Goal: Task Accomplishment & Management: Use online tool/utility

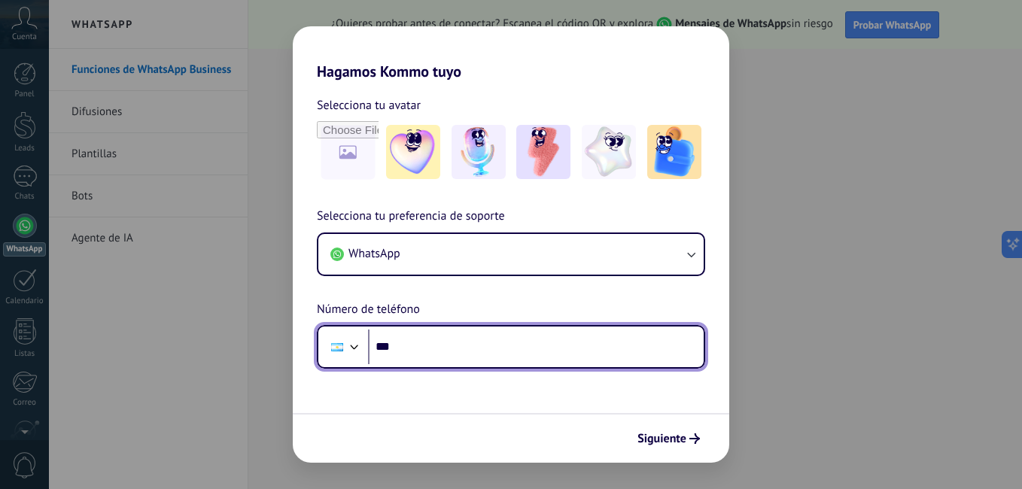
click at [443, 356] on input "***" at bounding box center [536, 347] width 336 height 35
type input "**********"
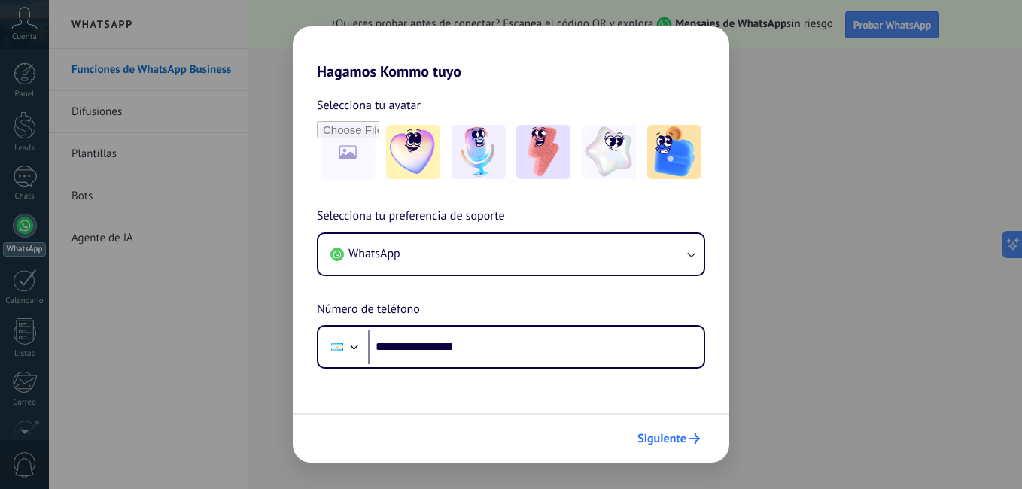
click at [687, 439] on span "Siguiente" at bounding box center [668, 438] width 62 height 11
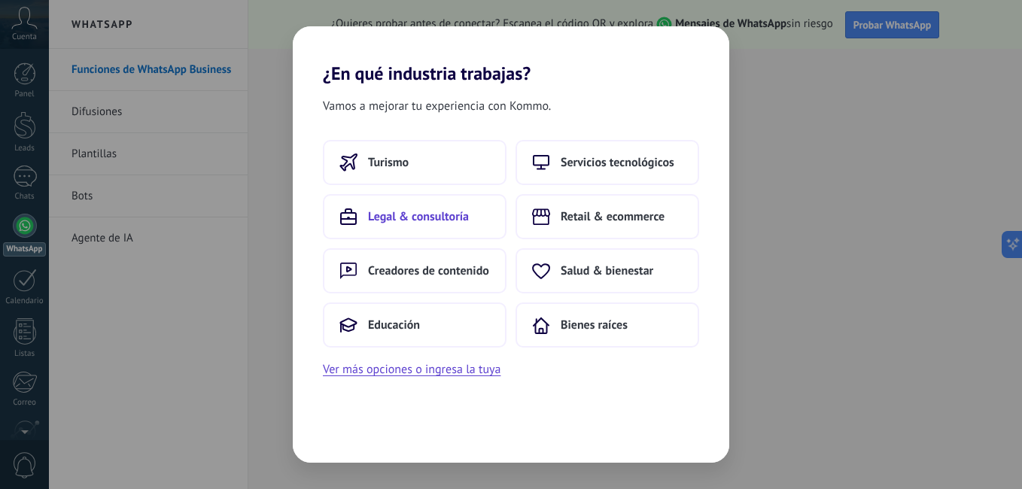
click at [436, 217] on span "Legal & consultoría" at bounding box center [418, 216] width 101 height 15
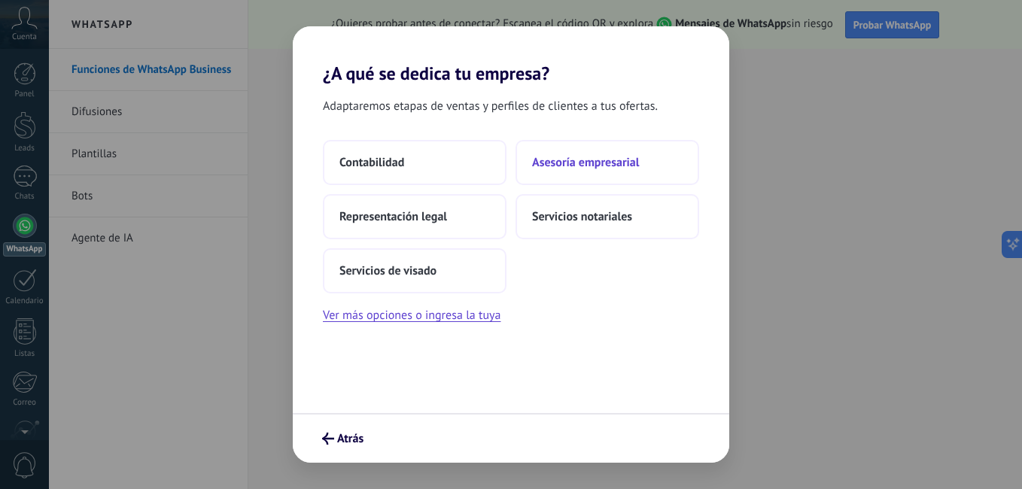
click at [603, 160] on span "Asesoría empresarial" at bounding box center [585, 162] width 107 height 15
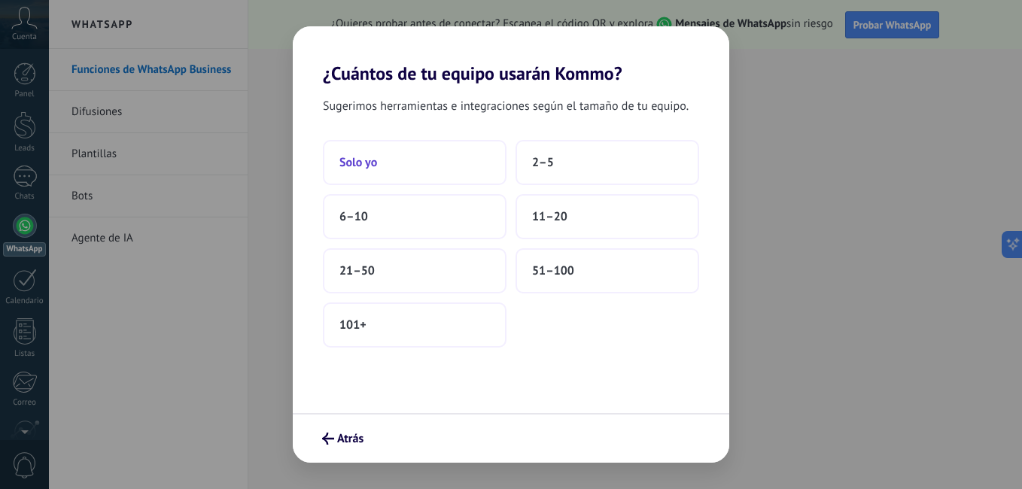
click at [428, 165] on button "Solo yo" at bounding box center [415, 162] width 184 height 45
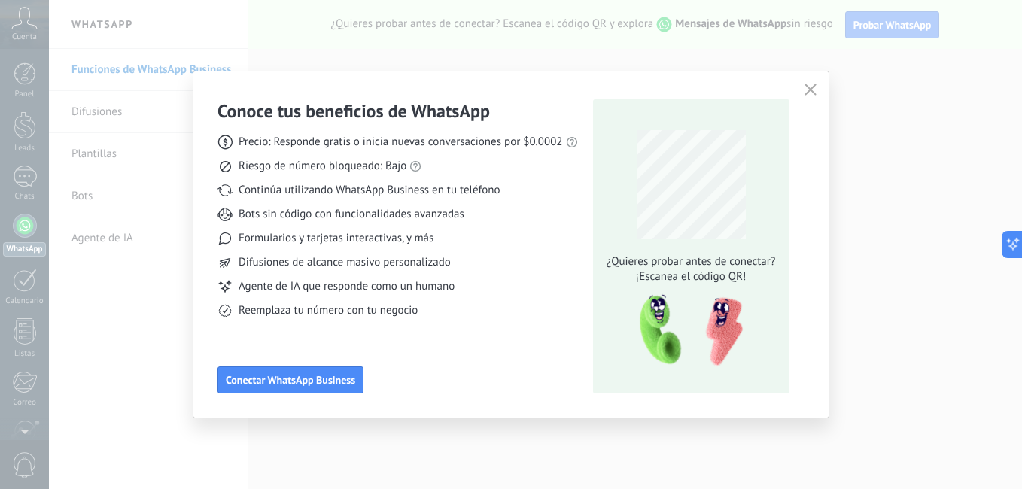
click at [804, 87] on icon "button" at bounding box center [810, 90] width 12 height 12
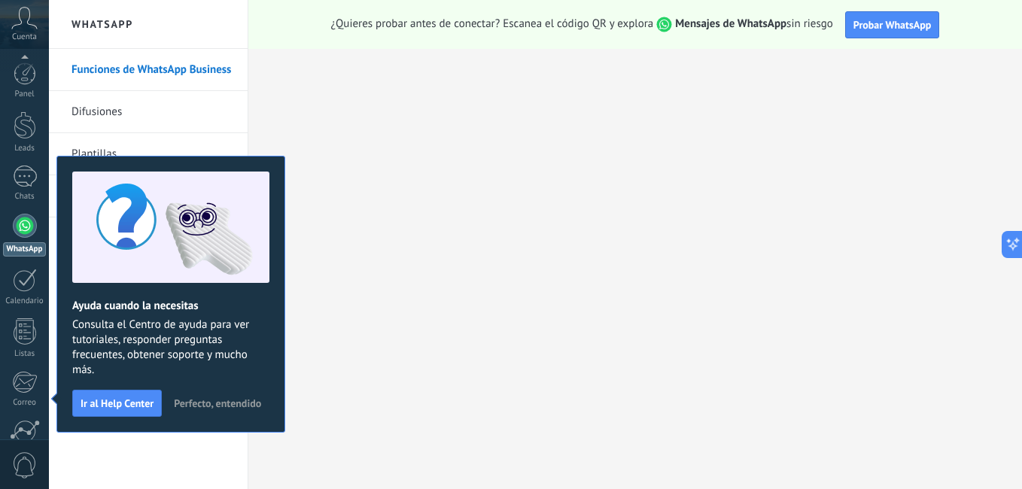
scroll to position [137, 0]
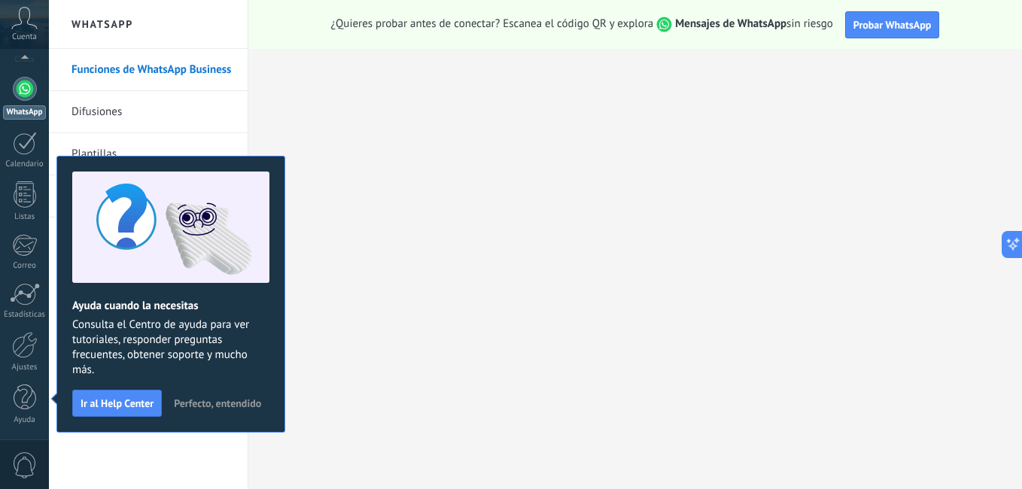
click at [216, 404] on span "Perfecto, entendido" at bounding box center [217, 403] width 87 height 11
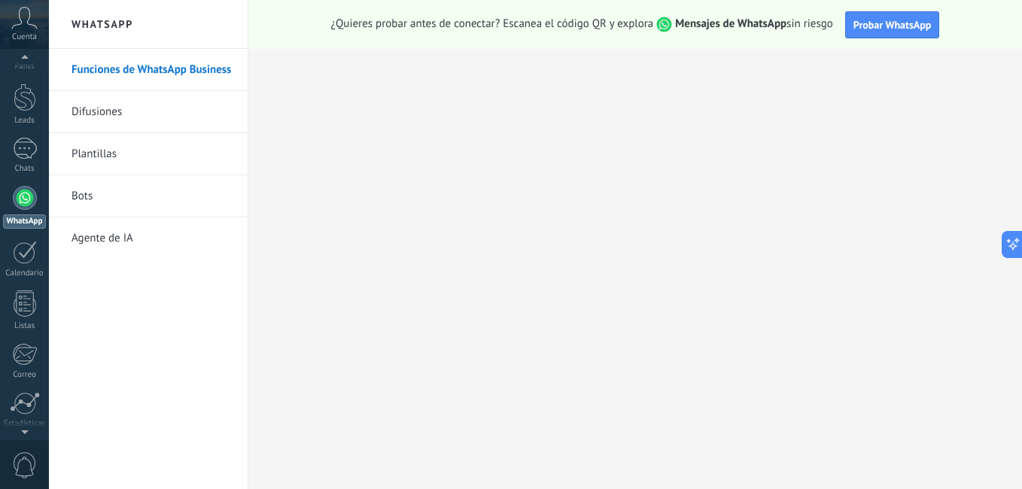
scroll to position [0, 0]
click at [27, 179] on div at bounding box center [25, 177] width 24 height 22
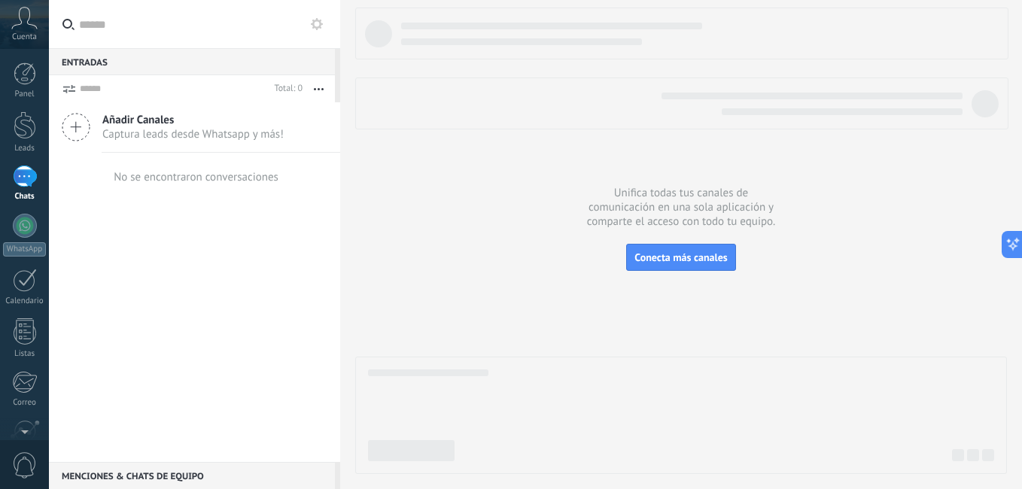
scroll to position [81, 0]
